Goal: Task Accomplishment & Management: Complete application form

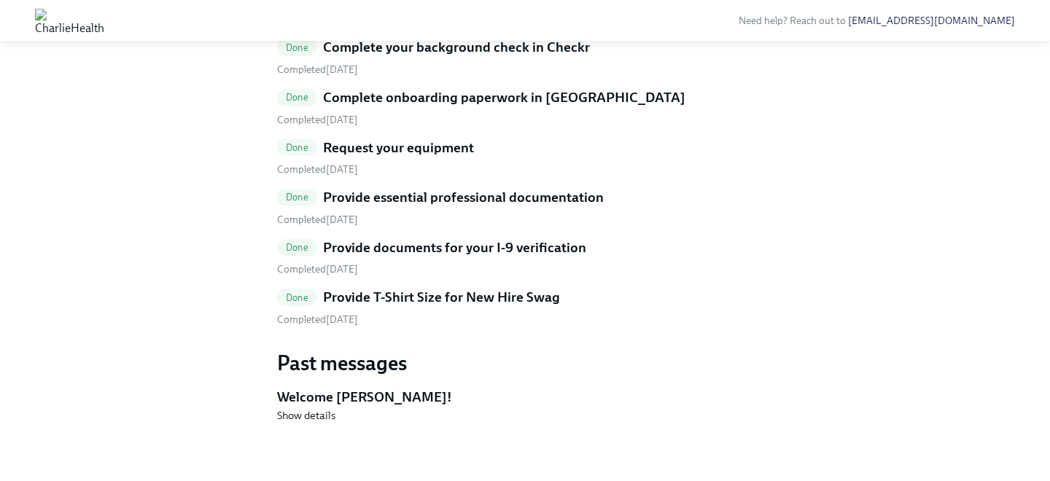
scroll to position [876, 0]
click at [478, 299] on div "Done Complete your background check in Checkr Completed [DATE] Done Complete on…" at bounding box center [525, 182] width 496 height 289
click at [485, 307] on h5 "Provide T-Shirt Size for New Hire Swag" at bounding box center [441, 297] width 237 height 19
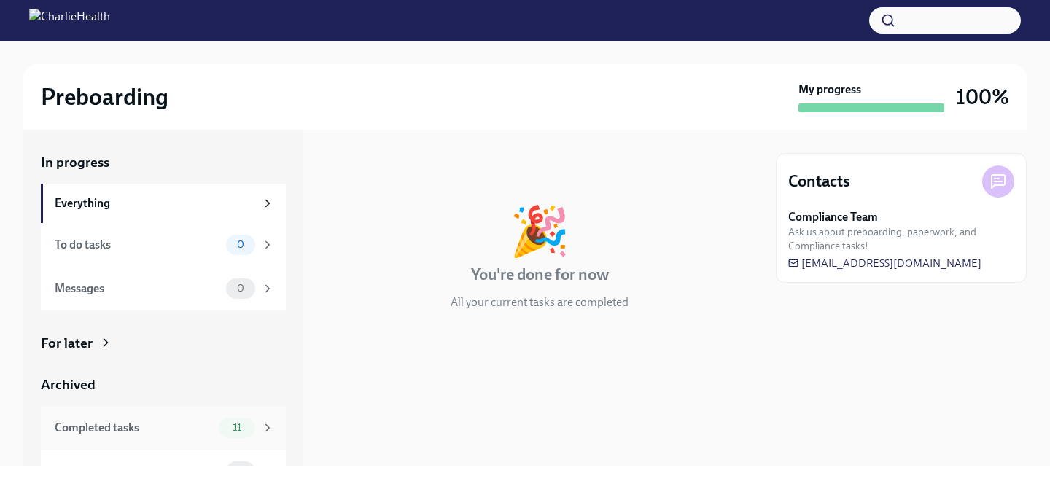
click at [240, 416] on div "Completed tasks 11" at bounding box center [163, 428] width 245 height 44
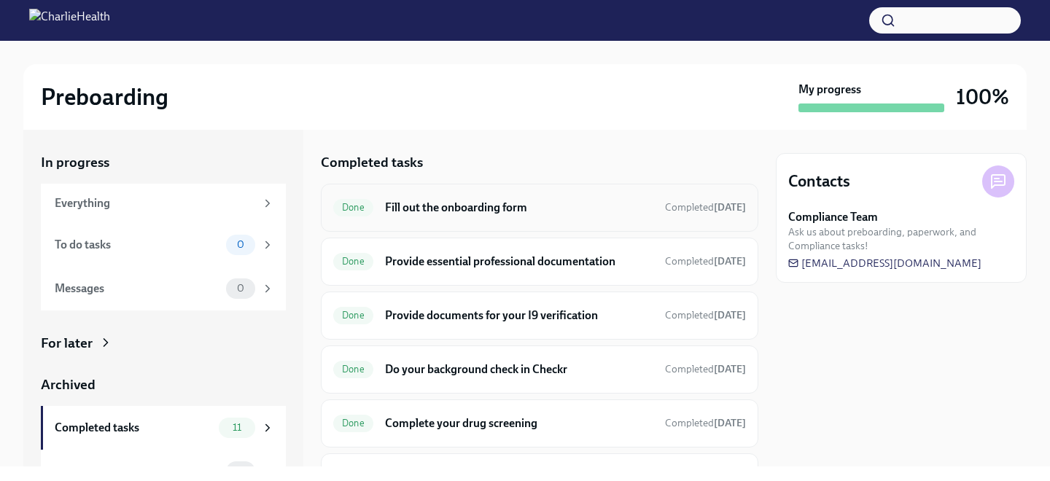
click at [403, 205] on h6 "Fill out the onboarding form" at bounding box center [519, 208] width 268 height 16
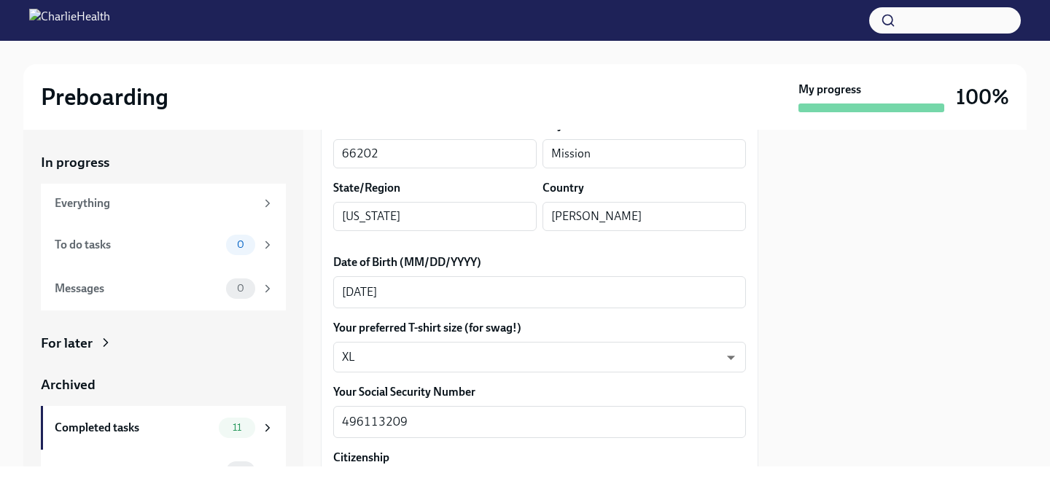
scroll to position [683, 0]
